Goal: Task Accomplishment & Management: Manage account settings

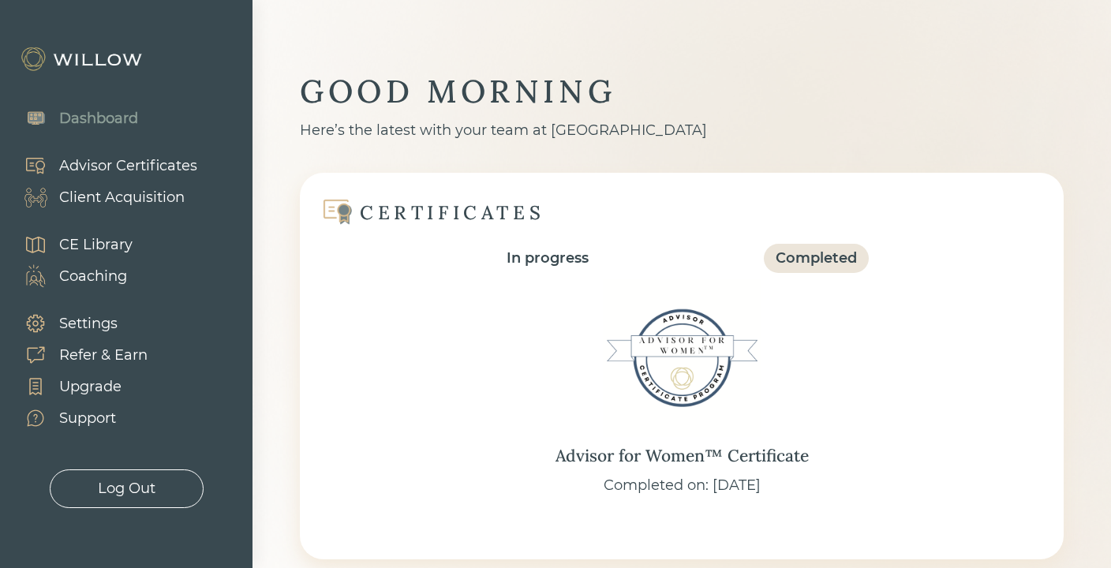
click at [115, 188] on div "Client Acquisition" at bounding box center [121, 197] width 125 height 21
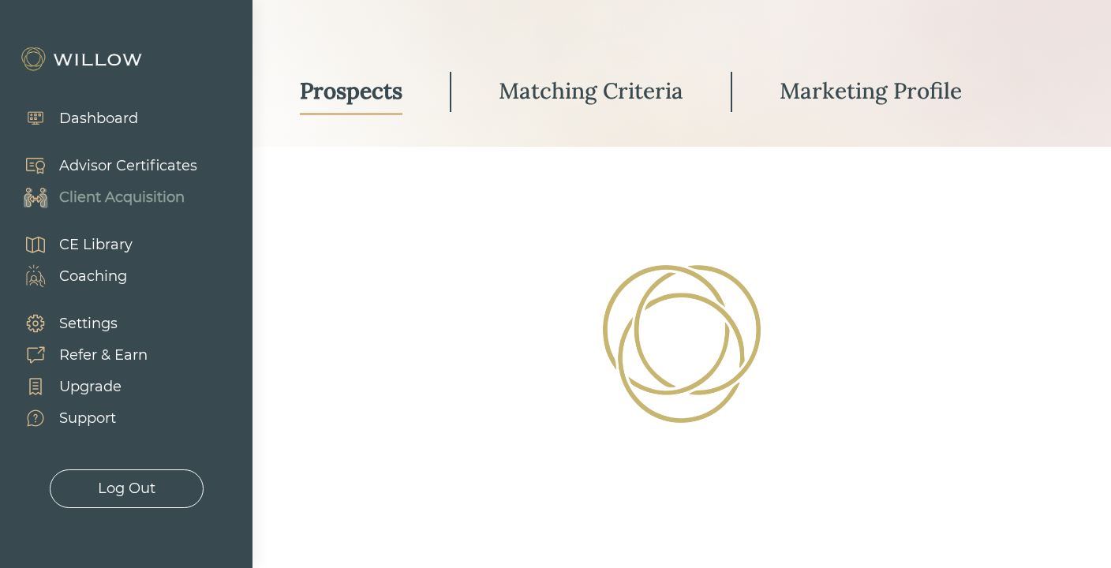
select select "3"
select select "2"
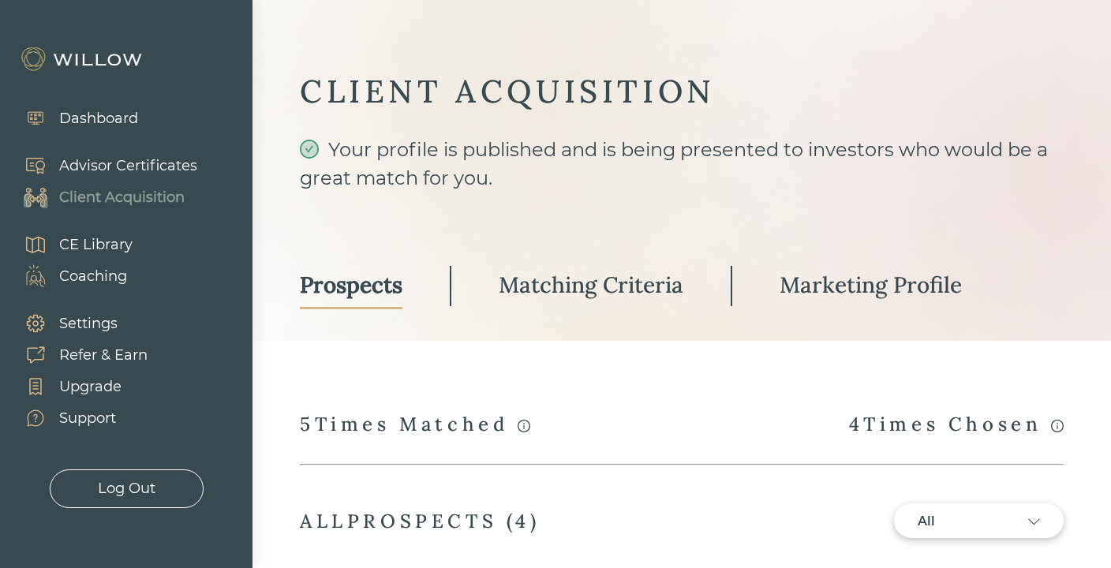
click at [139, 201] on div "Client Acquisition" at bounding box center [121, 197] width 125 height 21
click at [158, 199] on div "Client Acquisition" at bounding box center [121, 197] width 125 height 21
drag, startPoint x: 301, startPoint y: 181, endPoint x: 486, endPoint y: 177, distance: 184.7
click at [486, 177] on div "Your profile is published and is being presented to investors who would be a gr…" at bounding box center [682, 178] width 764 height 85
click at [604, 186] on div "Your profile is published and is being presented to investors who would be a gr…" at bounding box center [682, 178] width 764 height 85
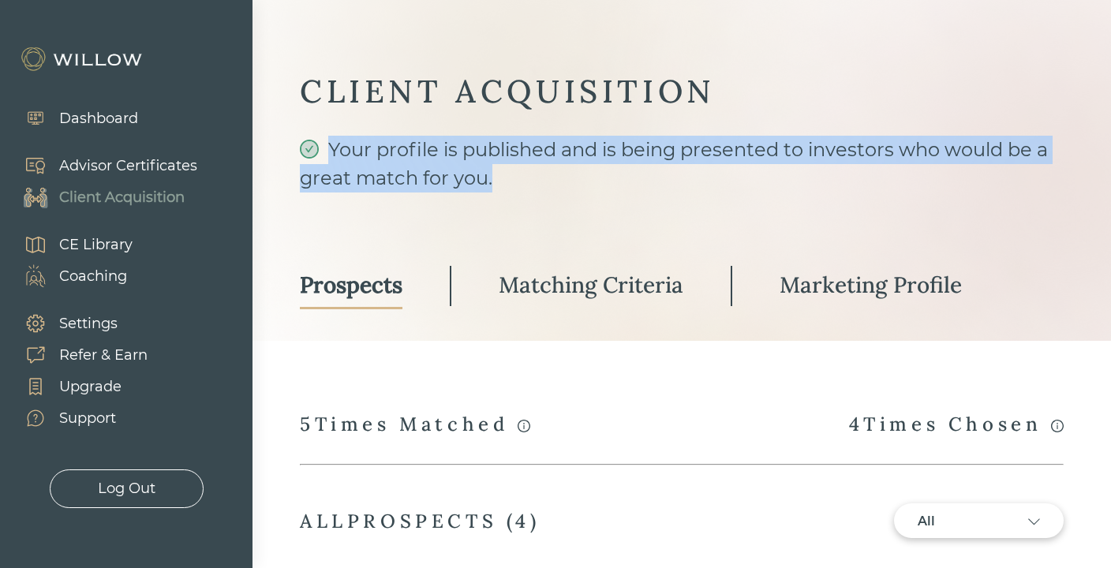
drag, startPoint x: 522, startPoint y: 178, endPoint x: 328, endPoint y: 150, distance: 195.4
click at [328, 150] on div "Your profile is published and is being presented to investors who would be a gr…" at bounding box center [682, 178] width 764 height 85
